Goal: Information Seeking & Learning: Learn about a topic

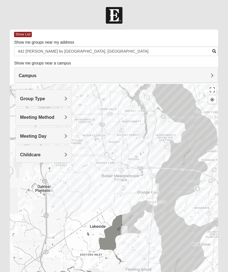
click at [45, 99] on span "Group Type" at bounding box center [32, 98] width 25 height 5
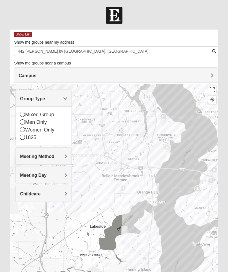
click at [25, 139] on icon at bounding box center [22, 137] width 5 height 5
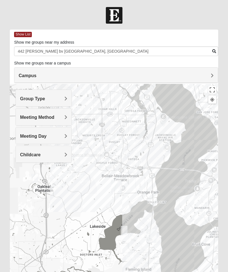
click at [68, 118] on div "Meeting Method" at bounding box center [44, 116] width 56 height 17
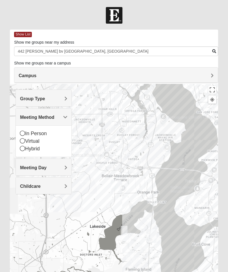
click at [24, 130] on div "In Person" at bounding box center [43, 134] width 47 height 8
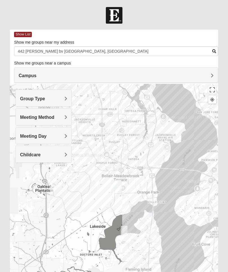
click at [46, 136] on span "Meeting Day" at bounding box center [33, 136] width 26 height 5
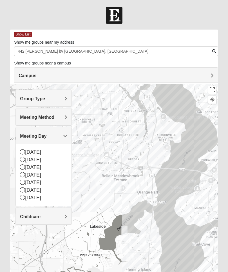
click at [22, 150] on icon at bounding box center [22, 151] width 5 height 5
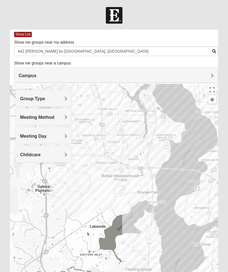
click at [69, 155] on div "Childcare" at bounding box center [44, 154] width 56 height 17
click at [21, 179] on icon at bounding box center [22, 177] width 5 height 5
click at [64, 157] on div "Childcare" at bounding box center [44, 154] width 56 height 17
click at [160, 175] on div at bounding box center [114, 196] width 208 height 225
click at [135, 256] on div at bounding box center [114, 196] width 208 height 225
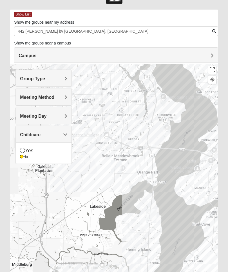
scroll to position [39, 0]
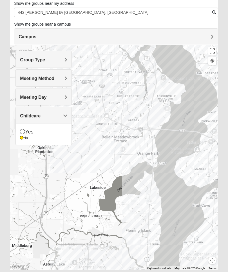
click at [54, 191] on div at bounding box center [114, 157] width 208 height 225
click at [67, 133] on div "Yes" at bounding box center [43, 132] width 47 height 8
click at [125, 169] on div at bounding box center [114, 157] width 208 height 225
click at [110, 156] on img "Orange Park" at bounding box center [116, 148] width 15 height 18
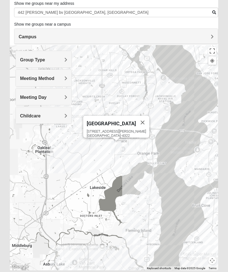
click at [107, 171] on div "[GEOGRAPHIC_DATA] [STREET_ADDRESS][PERSON_NAME]" at bounding box center [114, 157] width 208 height 225
click at [138, 144] on div "[GEOGRAPHIC_DATA] [STREET_ADDRESS][PERSON_NAME]" at bounding box center [114, 157] width 208 height 225
click at [79, 178] on div "[GEOGRAPHIC_DATA] [STREET_ADDRESS][PERSON_NAME]" at bounding box center [114, 157] width 208 height 225
click at [59, 197] on div "[GEOGRAPHIC_DATA] [STREET_ADDRESS][PERSON_NAME]" at bounding box center [114, 157] width 208 height 225
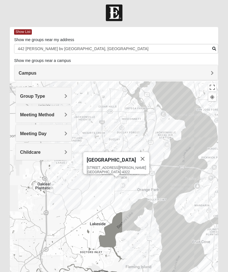
scroll to position [0, 0]
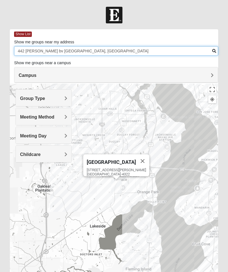
click at [92, 52] on input "442 [PERSON_NAME] bv [GEOGRAPHIC_DATA], [GEOGRAPHIC_DATA]" at bounding box center [116, 51] width 204 height 10
type input "442 blandi"
type input "P"
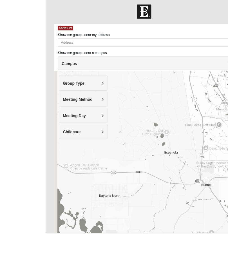
scroll to position [57, 0]
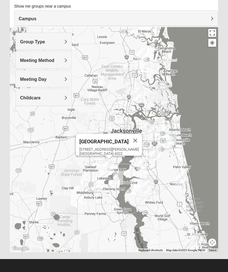
click at [63, 41] on h4 "Group Type" at bounding box center [43, 41] width 47 height 5
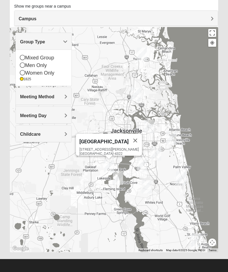
click at [48, 73] on div "Women Only" at bounding box center [43, 73] width 47 height 8
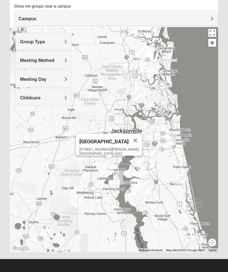
click at [63, 59] on h4 "Meeting Method" at bounding box center [43, 60] width 47 height 5
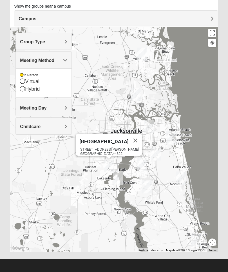
click at [54, 59] on span "Meeting Method" at bounding box center [37, 60] width 34 height 5
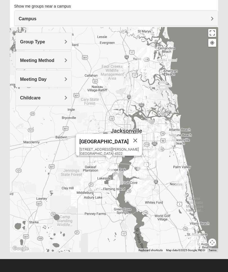
click at [64, 78] on h4 "Meeting Day" at bounding box center [43, 79] width 47 height 5
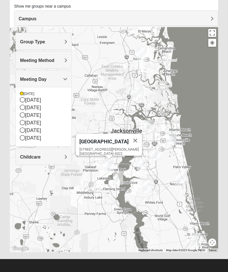
click at [44, 101] on div "[DATE]" at bounding box center [43, 100] width 47 height 8
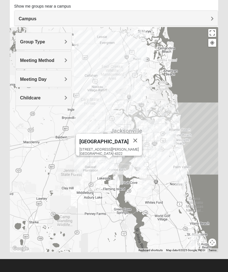
click at [100, 179] on div "[GEOGRAPHIC_DATA] [STREET_ADDRESS][PERSON_NAME]" at bounding box center [114, 139] width 208 height 225
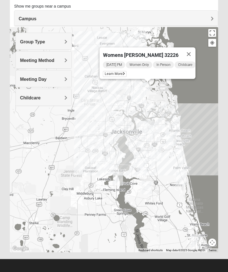
click at [45, 43] on span "Group Type" at bounding box center [32, 41] width 25 height 5
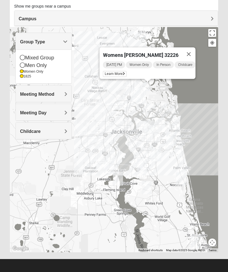
click at [25, 78] on div "1825" at bounding box center [43, 76] width 47 height 5
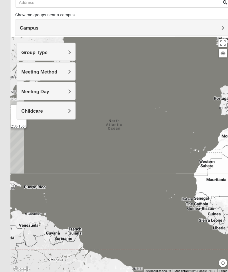
scroll to position [49, 0]
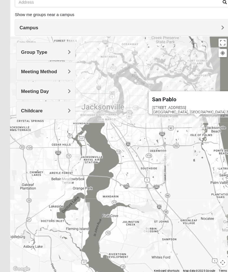
click at [45, 49] on span "Group Type" at bounding box center [32, 49] width 25 height 5
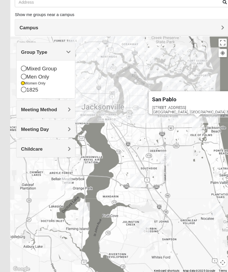
click at [54, 104] on span "Meeting Method" at bounding box center [37, 104] width 34 height 5
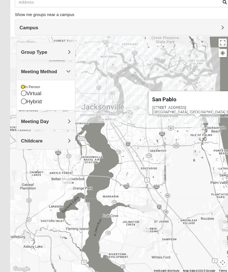
click at [46, 114] on span "Meeting Day" at bounding box center [33, 115] width 26 height 5
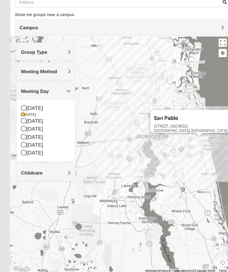
click at [63, 164] on h4 "Childcare" at bounding box center [43, 164] width 47 height 5
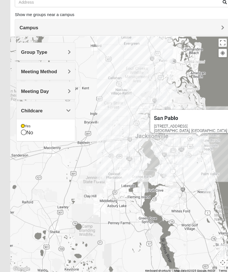
click at [53, 130] on div "No" at bounding box center [43, 127] width 47 height 8
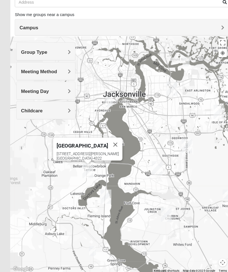
click at [86, 145] on div "[STREET_ADDRESS][PERSON_NAME]" at bounding box center [85, 149] width 63 height 8
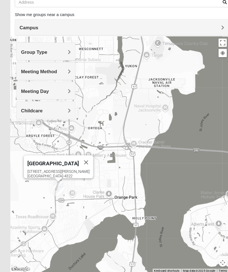
click at [59, 105] on h4 "Childcare" at bounding box center [43, 105] width 47 height 5
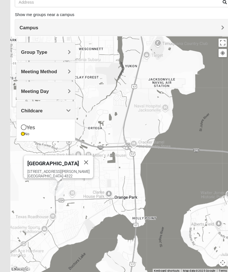
click at [53, 121] on div "Yes" at bounding box center [43, 122] width 47 height 8
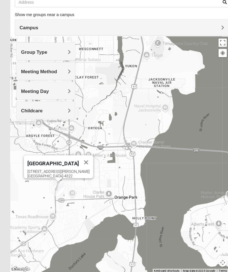
click at [57, 85] on h4 "Meeting Day" at bounding box center [43, 86] width 47 height 5
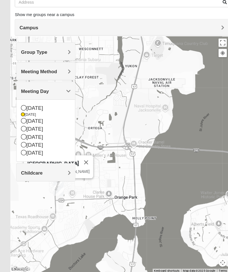
click at [54, 66] on span "Meeting Method" at bounding box center [37, 68] width 34 height 5
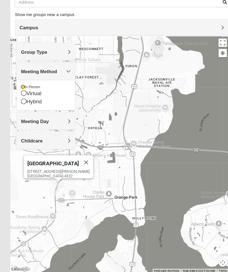
click at [45, 48] on span "Group Type" at bounding box center [32, 49] width 25 height 5
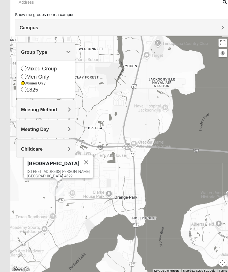
click at [112, 121] on div "[GEOGRAPHIC_DATA] [STREET_ADDRESS][PERSON_NAME]" at bounding box center [114, 147] width 208 height 225
click at [95, 147] on div "[GEOGRAPHIC_DATA] [STREET_ADDRESS][PERSON_NAME]" at bounding box center [114, 147] width 208 height 225
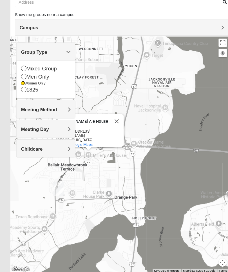
click at [176, 104] on div "[PERSON_NAME] Ale [PERSON_NAME] [GEOGRAPHIC_DATA] [STREET_ADDRESS][PERSON_NAME]…" at bounding box center [114, 147] width 208 height 225
click at [60, 51] on h4 "Group Type" at bounding box center [43, 49] width 47 height 5
